Goal: Browse casually

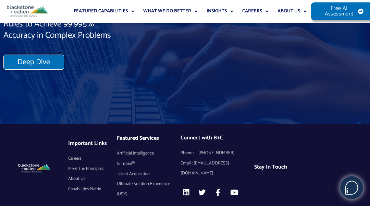
scroll to position [5914, 0]
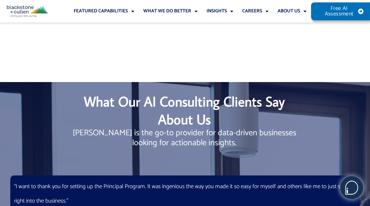
scroll to position [5914, 0]
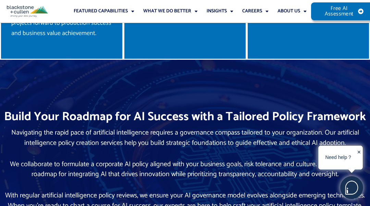
scroll to position [3402, 0]
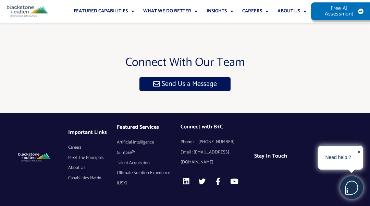
scroll to position [4079, 0]
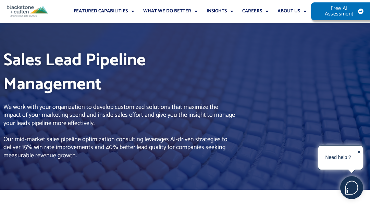
scroll to position [4051, 0]
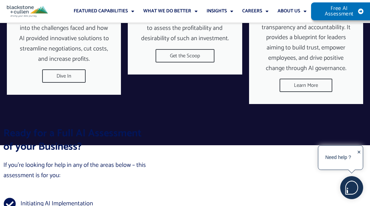
scroll to position [5366, 0]
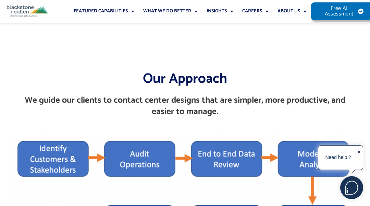
scroll to position [3543, 0]
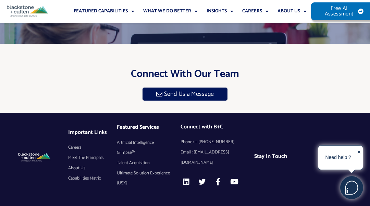
scroll to position [4142, 0]
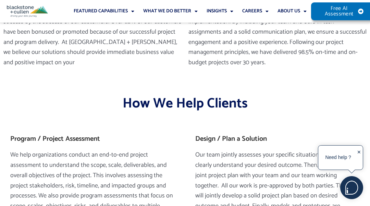
scroll to position [3922, 0]
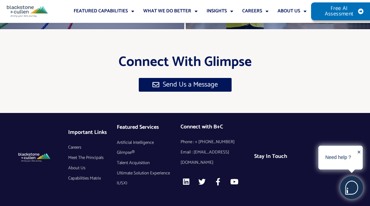
scroll to position [5911, 0]
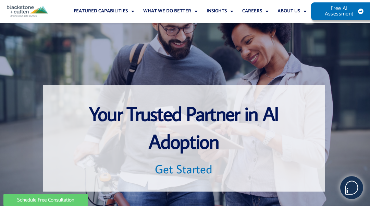
scroll to position [90, 0]
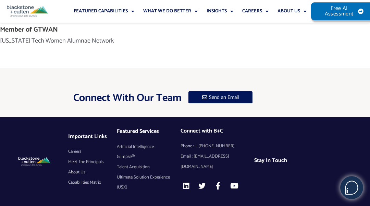
scroll to position [476, 0]
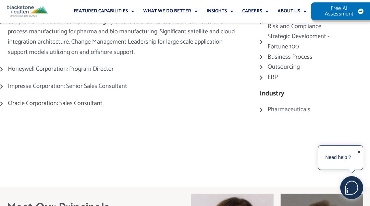
scroll to position [541, 0]
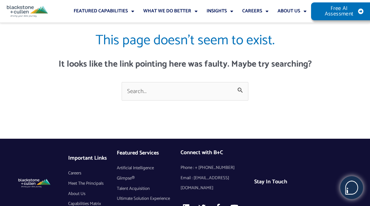
scroll to position [66, 0]
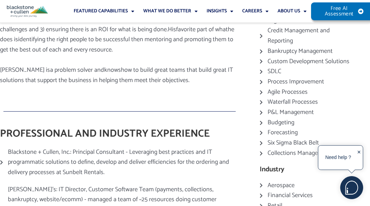
scroll to position [1370, 0]
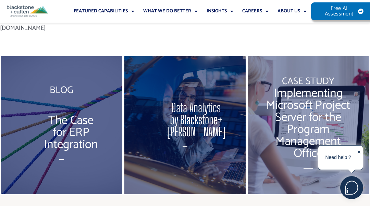
scroll to position [1079, 0]
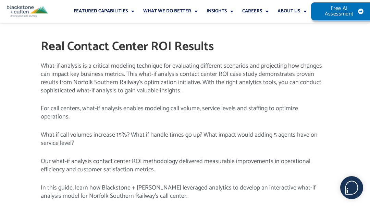
scroll to position [796, 0]
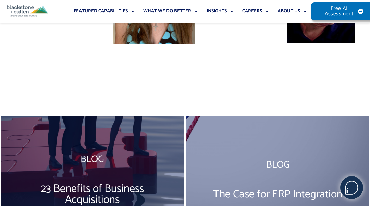
scroll to position [4868, 0]
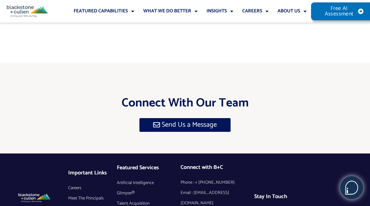
scroll to position [3985, 0]
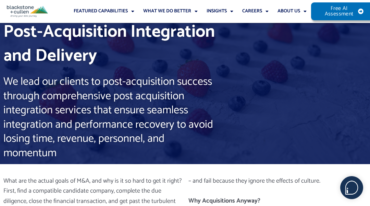
scroll to position [336, 0]
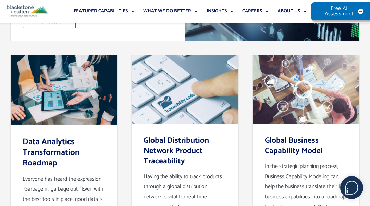
scroll to position [3085, 0]
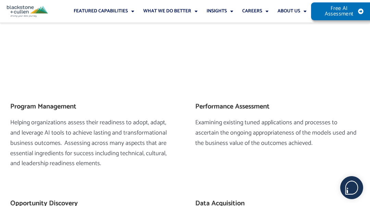
scroll to position [2287, 0]
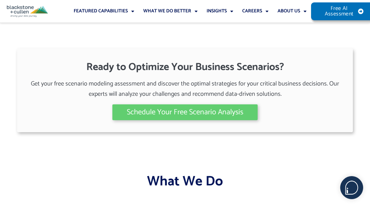
scroll to position [913, 0]
